Goal: Download file/media

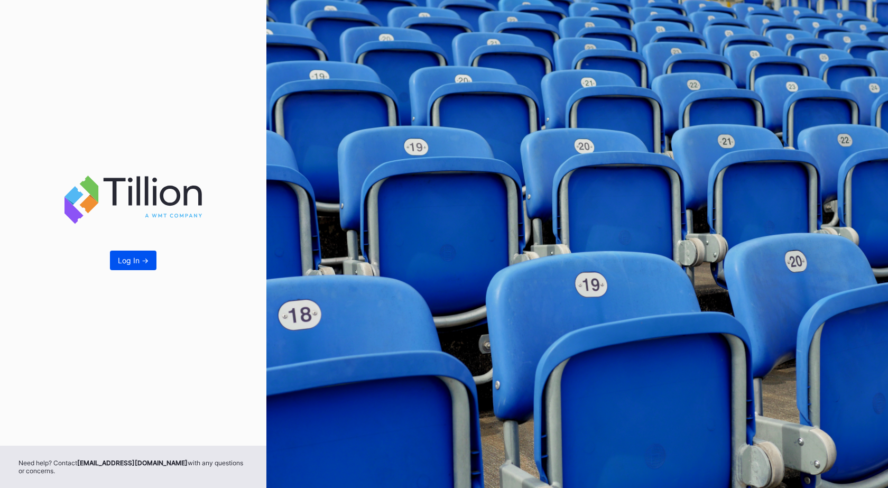
click at [134, 258] on div "Log In ->" at bounding box center [133, 260] width 31 height 9
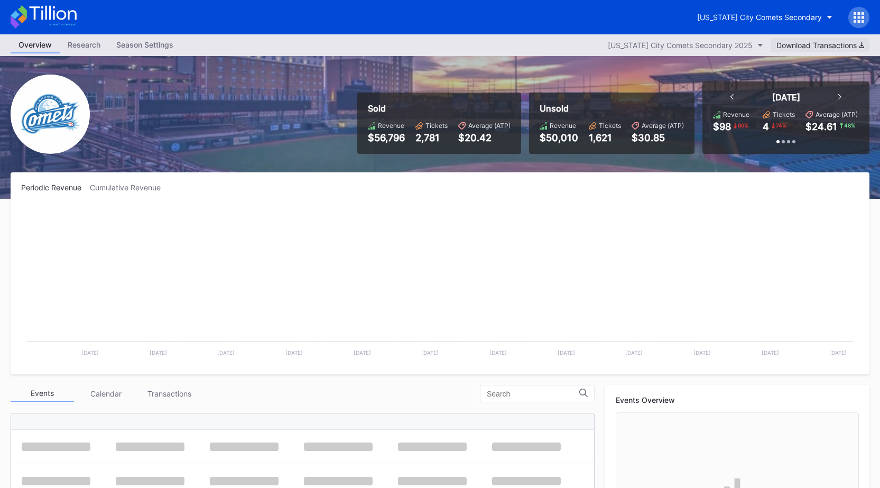
click at [804, 45] on div "Download Transactions" at bounding box center [820, 45] width 88 height 9
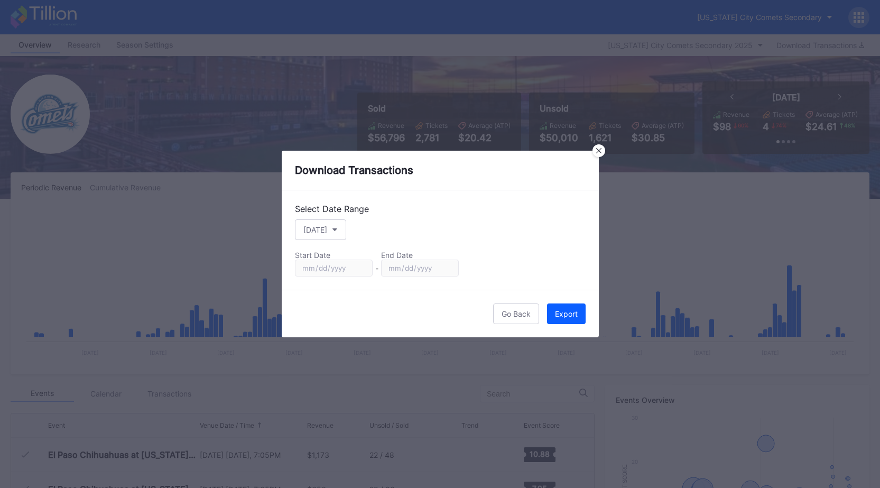
scroll to position [1958, 0]
click at [322, 228] on div "[DATE]" at bounding box center [315, 229] width 24 height 9
click at [317, 365] on div "Custom" at bounding box center [325, 357] width 61 height 20
click at [361, 269] on input "[DATE]" at bounding box center [334, 267] width 78 height 17
type input "[DATE]"
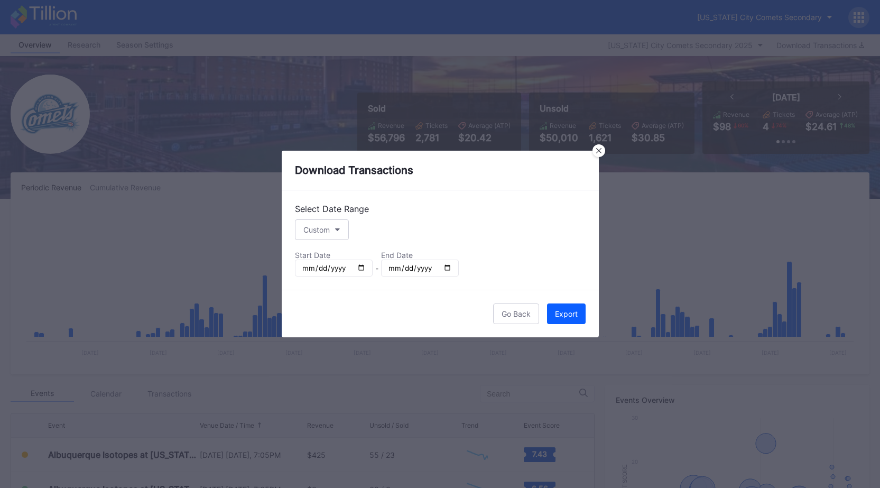
click at [445, 264] on input "[DATE]" at bounding box center [420, 267] width 78 height 17
type input "[DATE]"
click at [576, 315] on div "Export" at bounding box center [566, 313] width 23 height 9
